Goal: Task Accomplishment & Management: Manage account settings

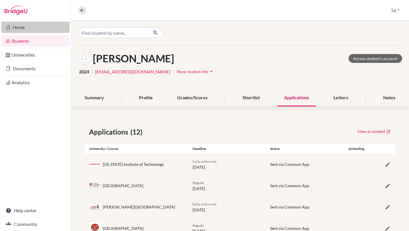
click at [26, 28] on link "Home" at bounding box center [35, 27] width 68 height 11
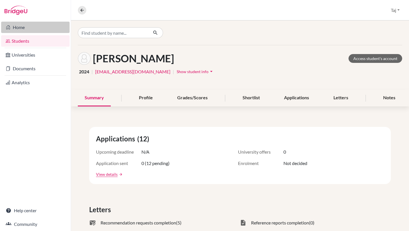
click at [22, 26] on link "Home" at bounding box center [35, 27] width 68 height 11
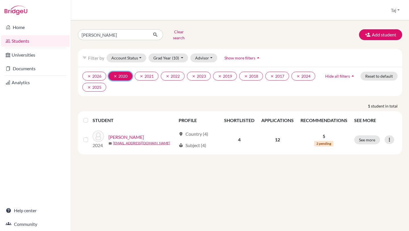
click at [115, 74] on icon "clear" at bounding box center [115, 76] width 4 height 4
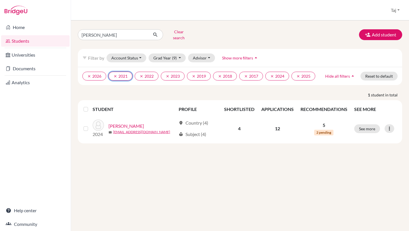
click at [115, 74] on icon "clear" at bounding box center [115, 76] width 4 height 4
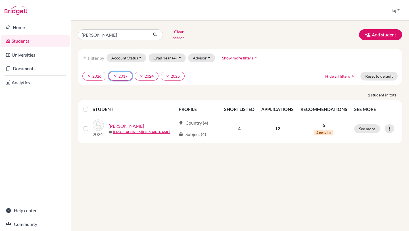
click at [115, 74] on icon "clear" at bounding box center [115, 76] width 4 height 4
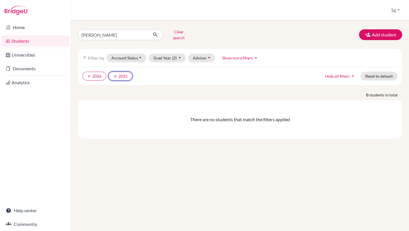
click at [115, 74] on icon "clear" at bounding box center [115, 76] width 4 height 4
click at [173, 32] on button "Clear search" at bounding box center [179, 34] width 32 height 15
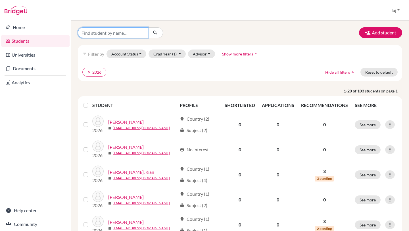
click at [143, 32] on input "Find student by name..." at bounding box center [113, 32] width 70 height 11
type input "lamia"
click button "submit" at bounding box center [155, 32] width 15 height 11
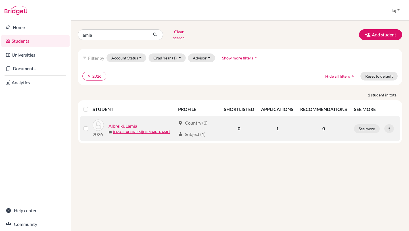
click at [120, 122] on link "Albreiki, Lamia" at bounding box center [123, 125] width 29 height 7
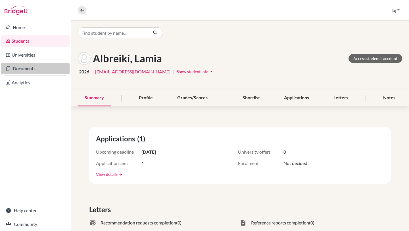
click at [32, 68] on link "Documents" at bounding box center [35, 68] width 68 height 11
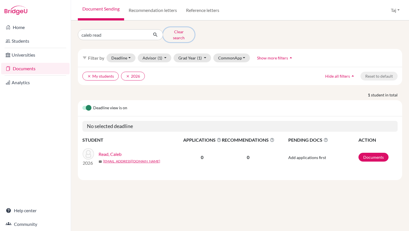
click at [173, 32] on button "Clear search" at bounding box center [179, 34] width 32 height 15
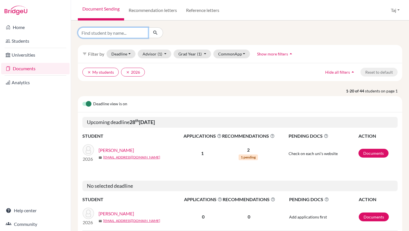
click at [128, 32] on input "Find student by name..." at bounding box center [113, 32] width 70 height 11
type input "lamia"
click button "submit" at bounding box center [155, 32] width 15 height 11
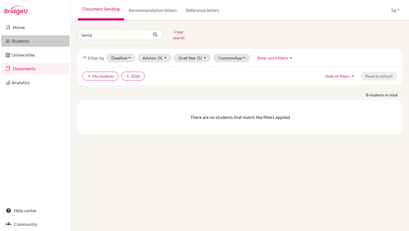
click at [22, 45] on link "Students" at bounding box center [35, 40] width 68 height 11
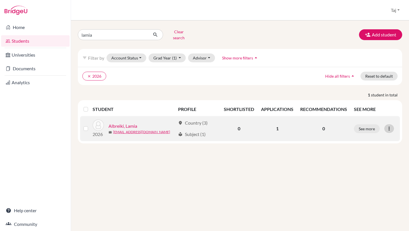
click at [392, 125] on div at bounding box center [389, 128] width 10 height 9
click at [371, 137] on button "Edit student" at bounding box center [364, 140] width 45 height 9
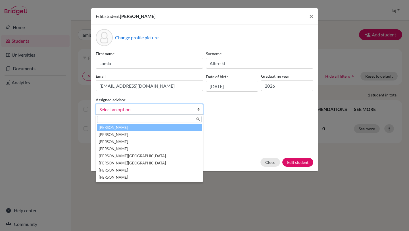
click at [191, 107] on span "Select an option" at bounding box center [145, 109] width 93 height 7
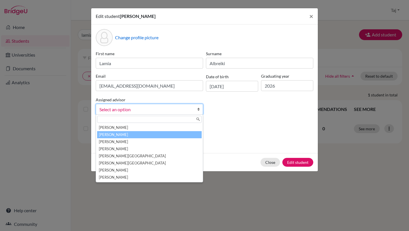
click at [158, 135] on li "Coleman, Taj" at bounding box center [149, 134] width 105 height 7
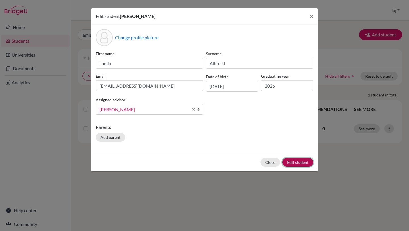
click at [290, 163] on button "Edit student" at bounding box center [297, 162] width 31 height 9
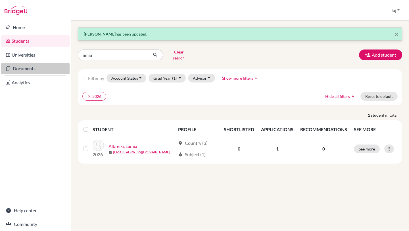
click at [28, 69] on link "Documents" at bounding box center [35, 68] width 68 height 11
